Goal: Communication & Community: Answer question/provide support

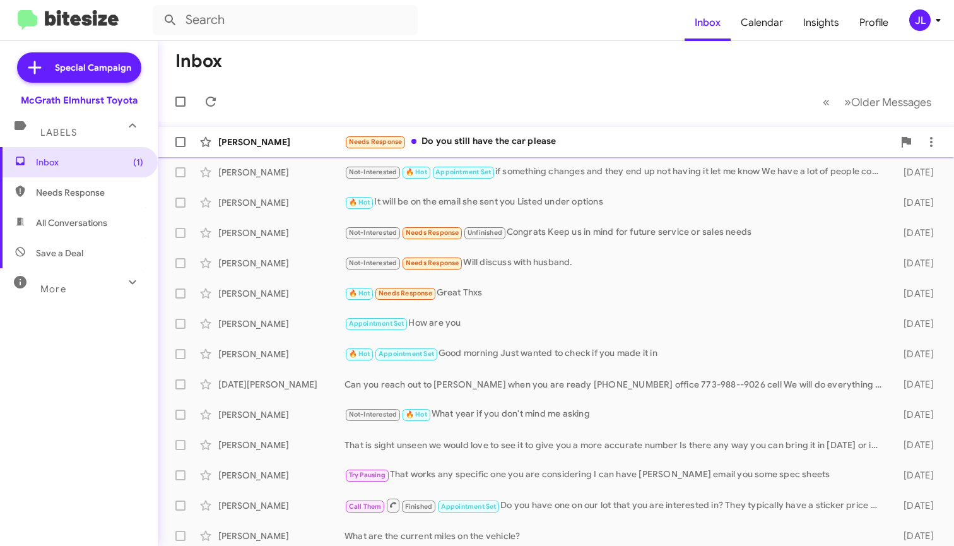
click at [497, 148] on div "Needs Response Do you still have the car please" at bounding box center [619, 141] width 549 height 15
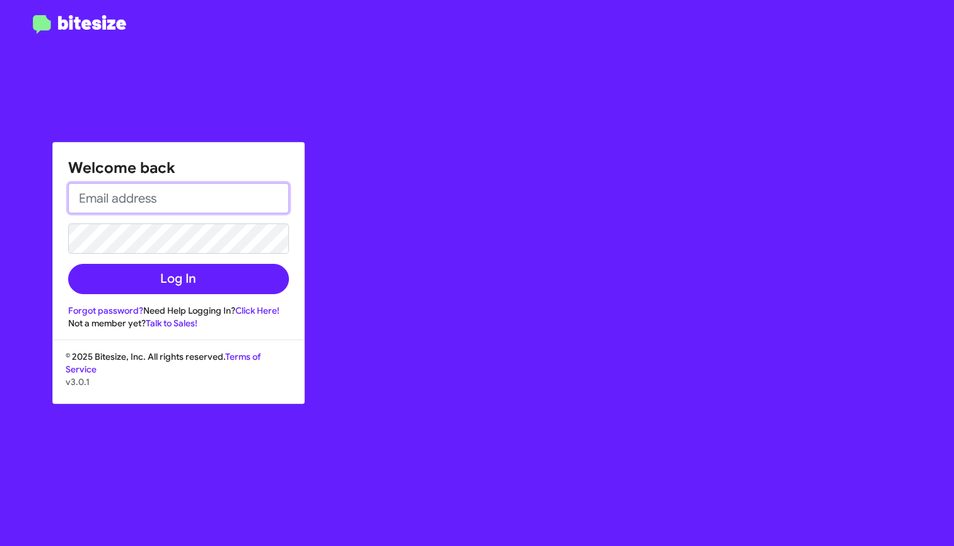
click at [179, 211] on input "email" at bounding box center [178, 198] width 221 height 30
type input "[EMAIL_ADDRESS][DOMAIN_NAME]"
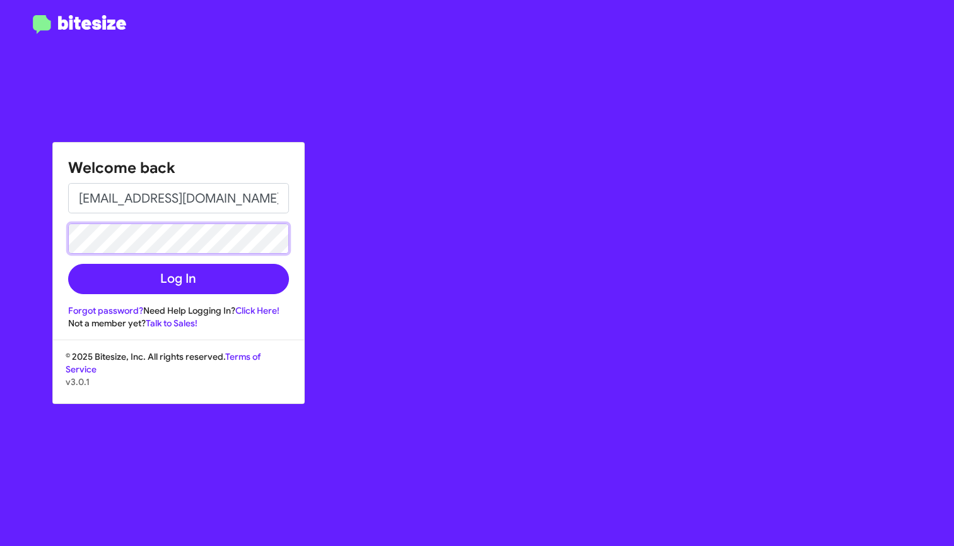
click at [178, 279] on button "Log In" at bounding box center [178, 279] width 221 height 30
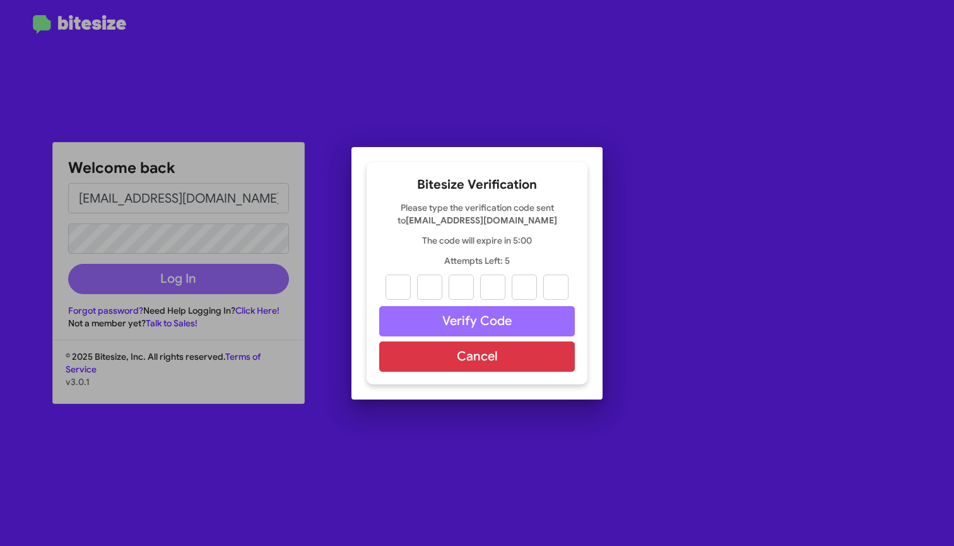
click at [181, 276] on div at bounding box center [477, 273] width 954 height 546
type input "0"
type input "4"
type input "8"
type input "5"
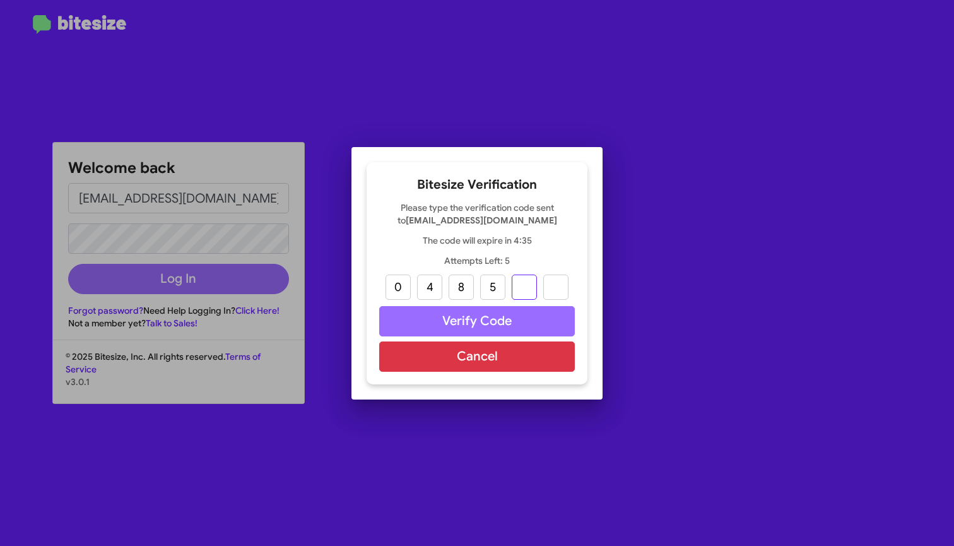
type input "2"
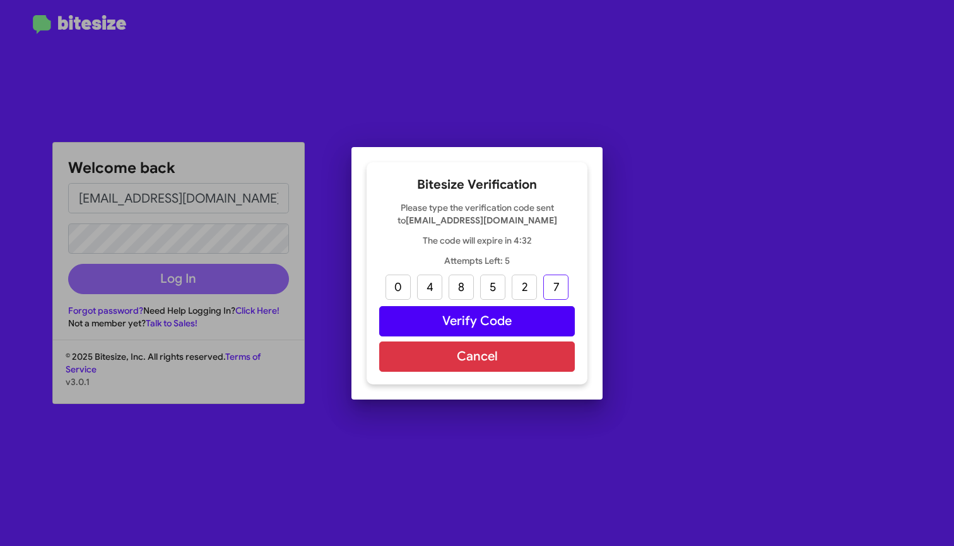
type input "7"
click at [468, 317] on button "Verify Code" at bounding box center [477, 321] width 196 height 30
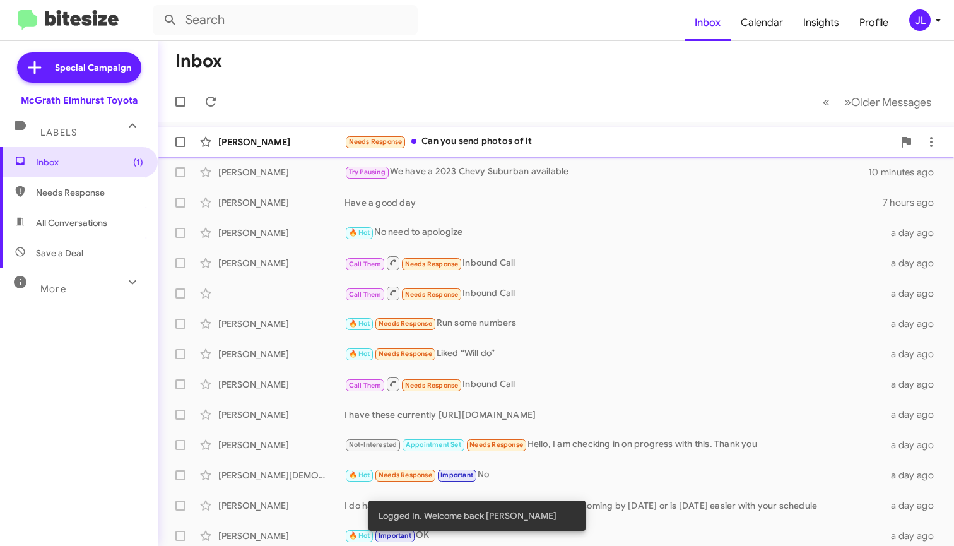
click at [470, 145] on div "Needs Response Can you send photos of it" at bounding box center [619, 141] width 549 height 15
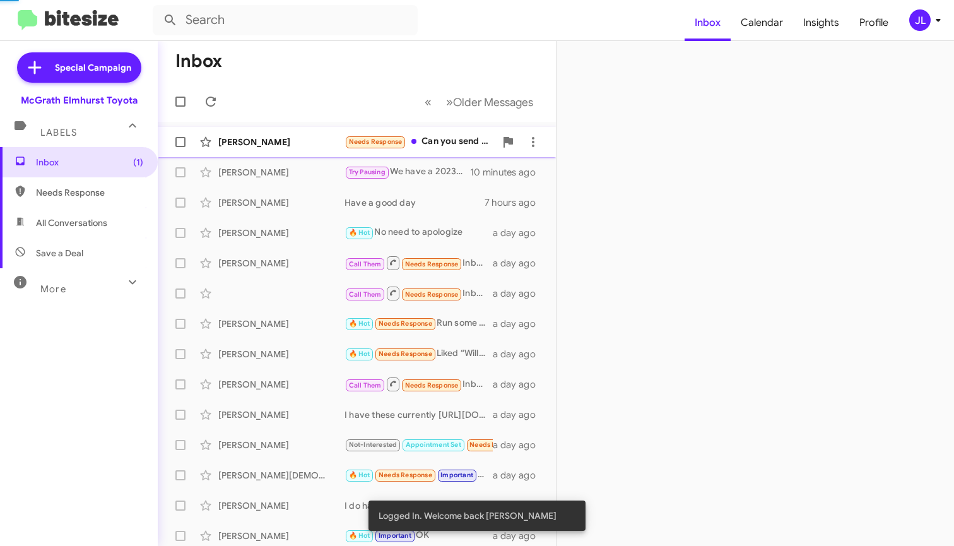
click at [470, 145] on div "Needs Response Can you send photos of it" at bounding box center [420, 141] width 151 height 15
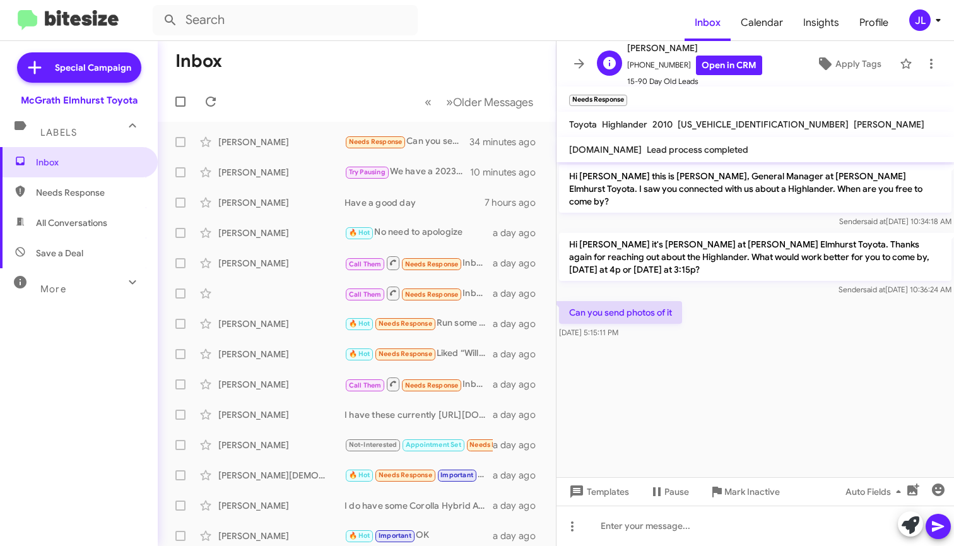
drag, startPoint x: 675, startPoint y: 65, endPoint x: 634, endPoint y: 67, distance: 41.1
click at [634, 67] on span "[PHONE_NUMBER] Open in CRM" at bounding box center [694, 66] width 135 height 20
copy span "8476517963"
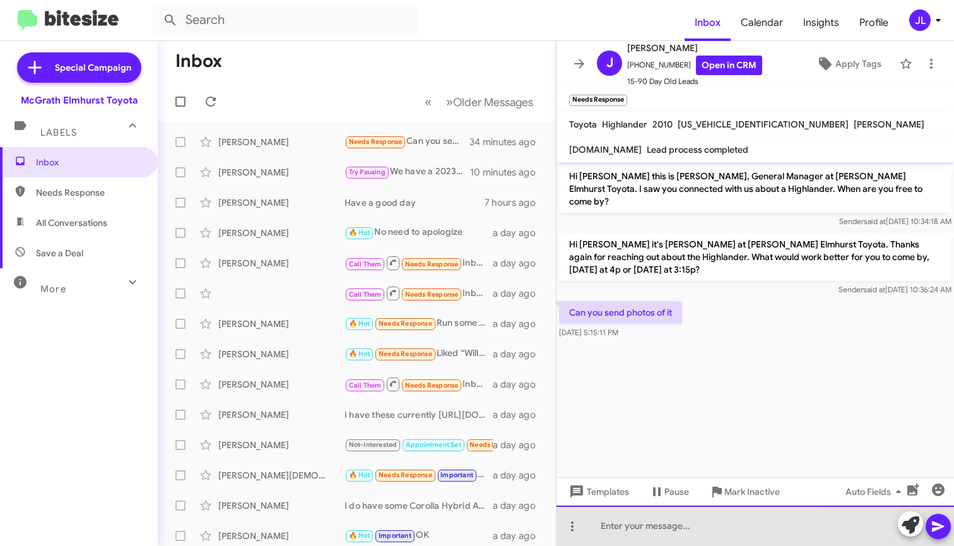
click at [648, 520] on div at bounding box center [756, 526] width 398 height 40
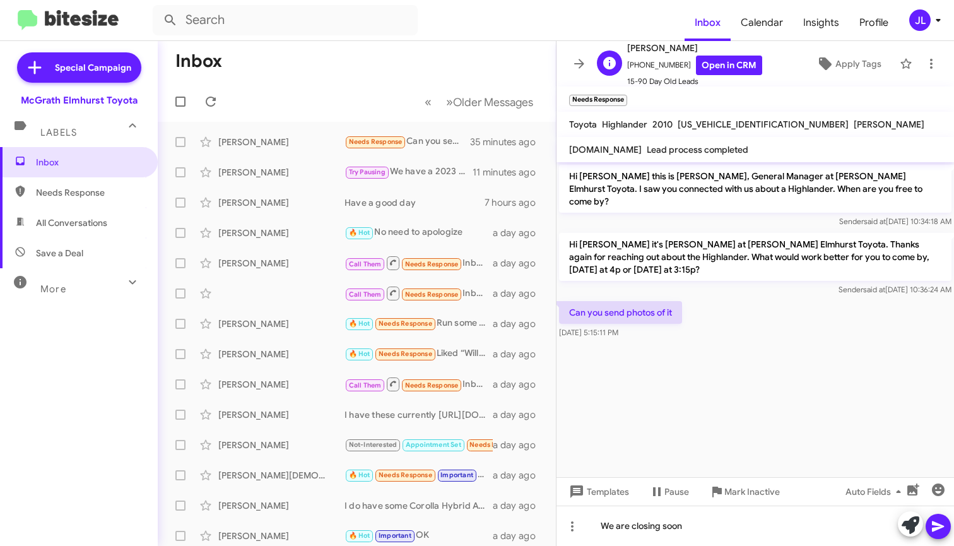
drag, startPoint x: 678, startPoint y: 62, endPoint x: 635, endPoint y: 66, distance: 43.1
click at [635, 66] on span "[PHONE_NUMBER] Open in CRM" at bounding box center [694, 66] width 135 height 20
copy span "8476517963"
